Goal: Find specific page/section: Find specific page/section

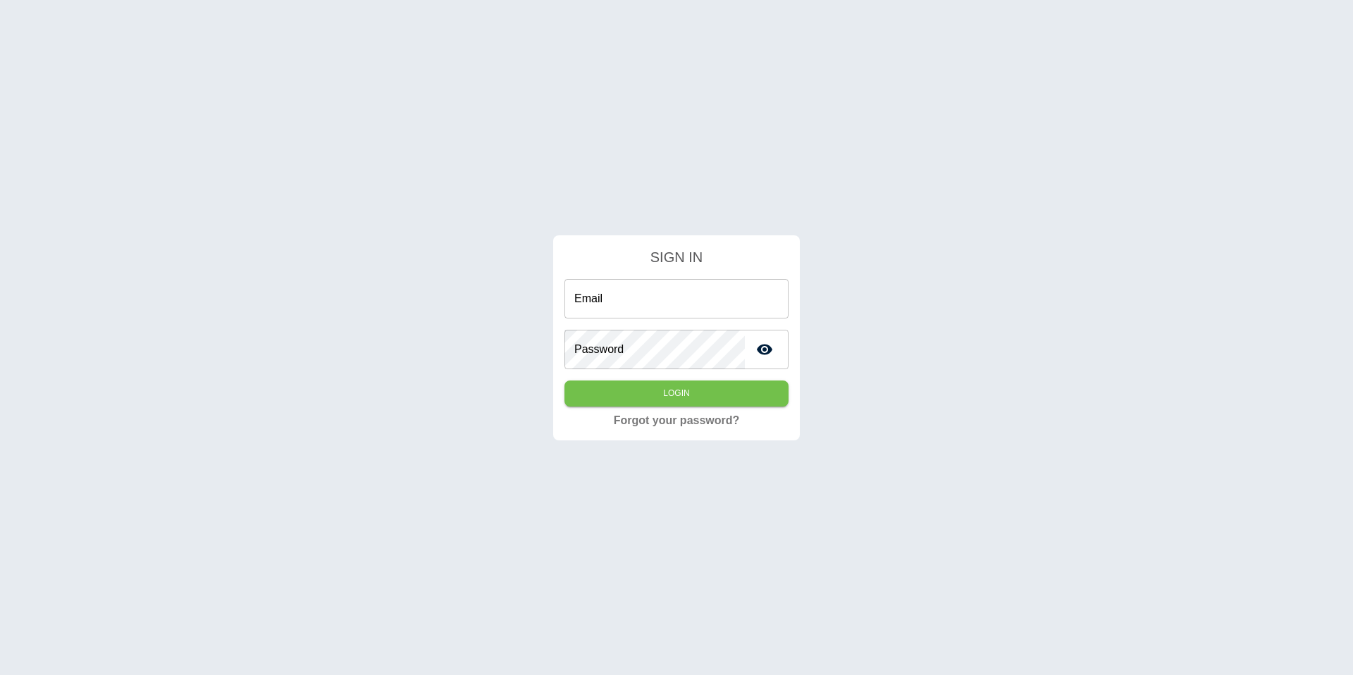
type input "**********"
click at [665, 393] on button "Login" at bounding box center [677, 394] width 224 height 26
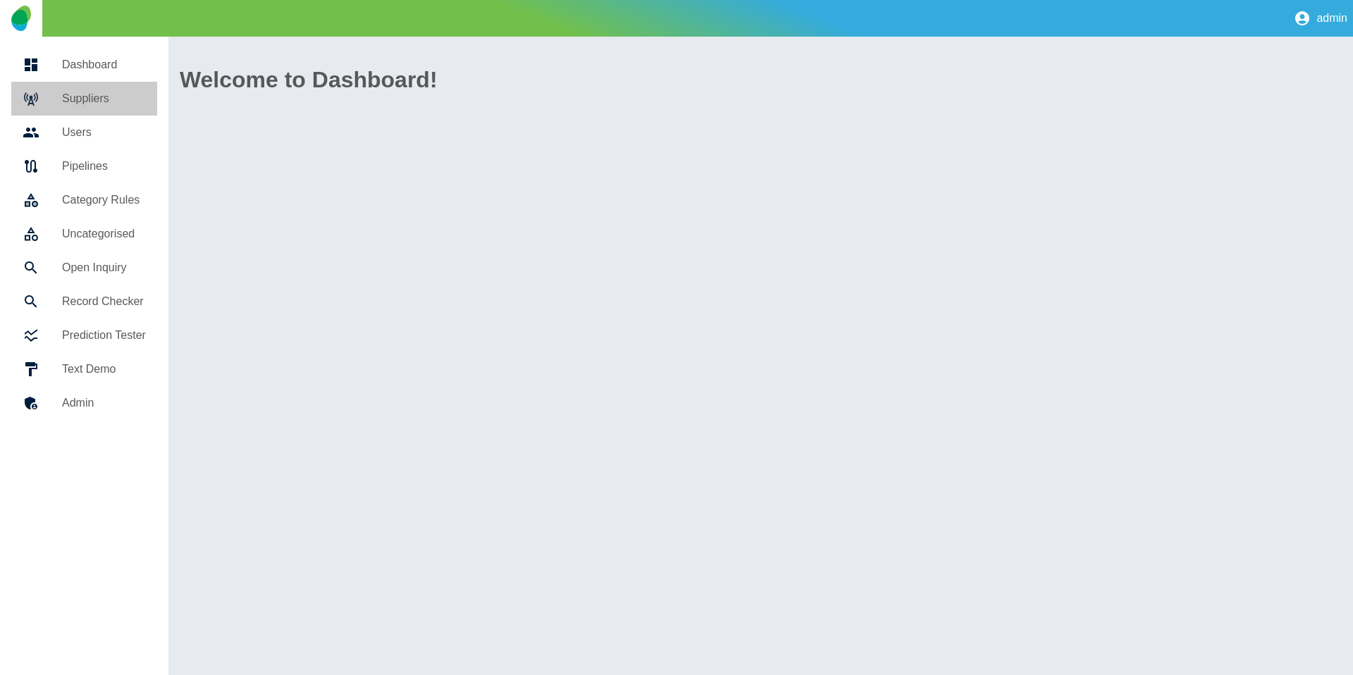
click at [102, 101] on h5 "Suppliers" at bounding box center [104, 98] width 84 height 17
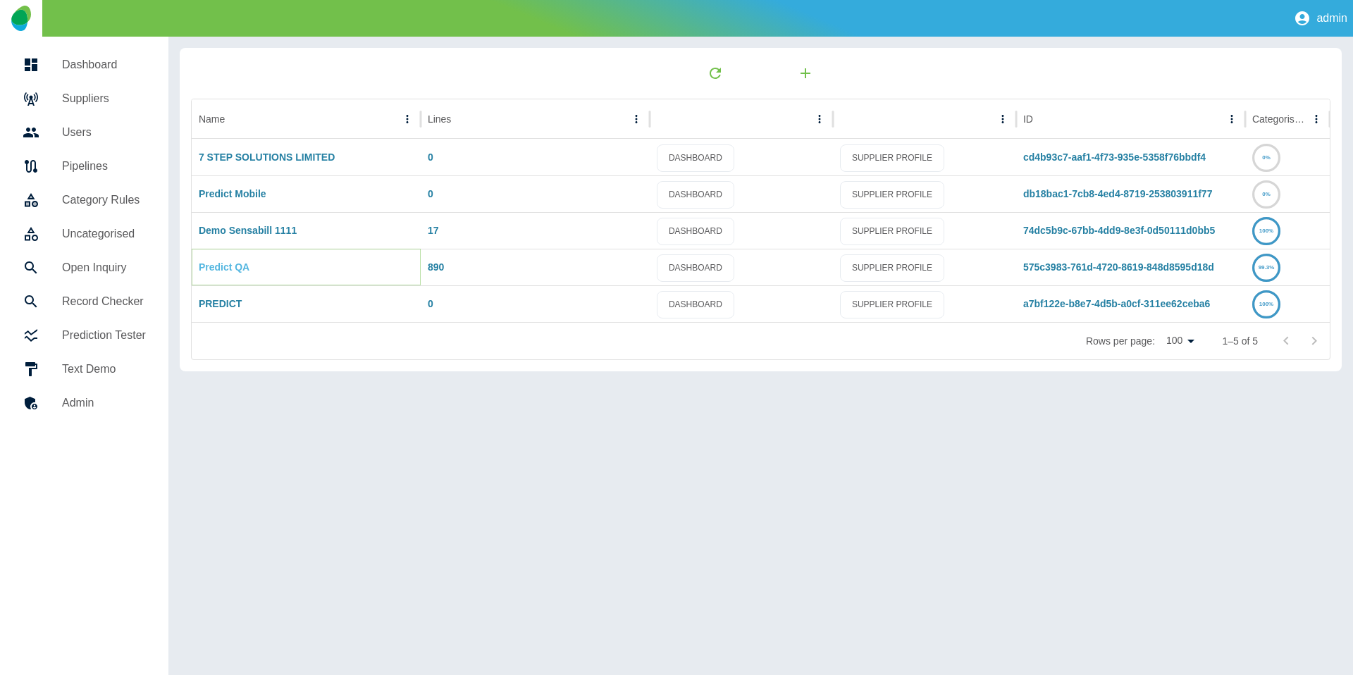
click at [229, 265] on link "Predict QA" at bounding box center [224, 267] width 51 height 11
